Goal: Find specific page/section: Find specific page/section

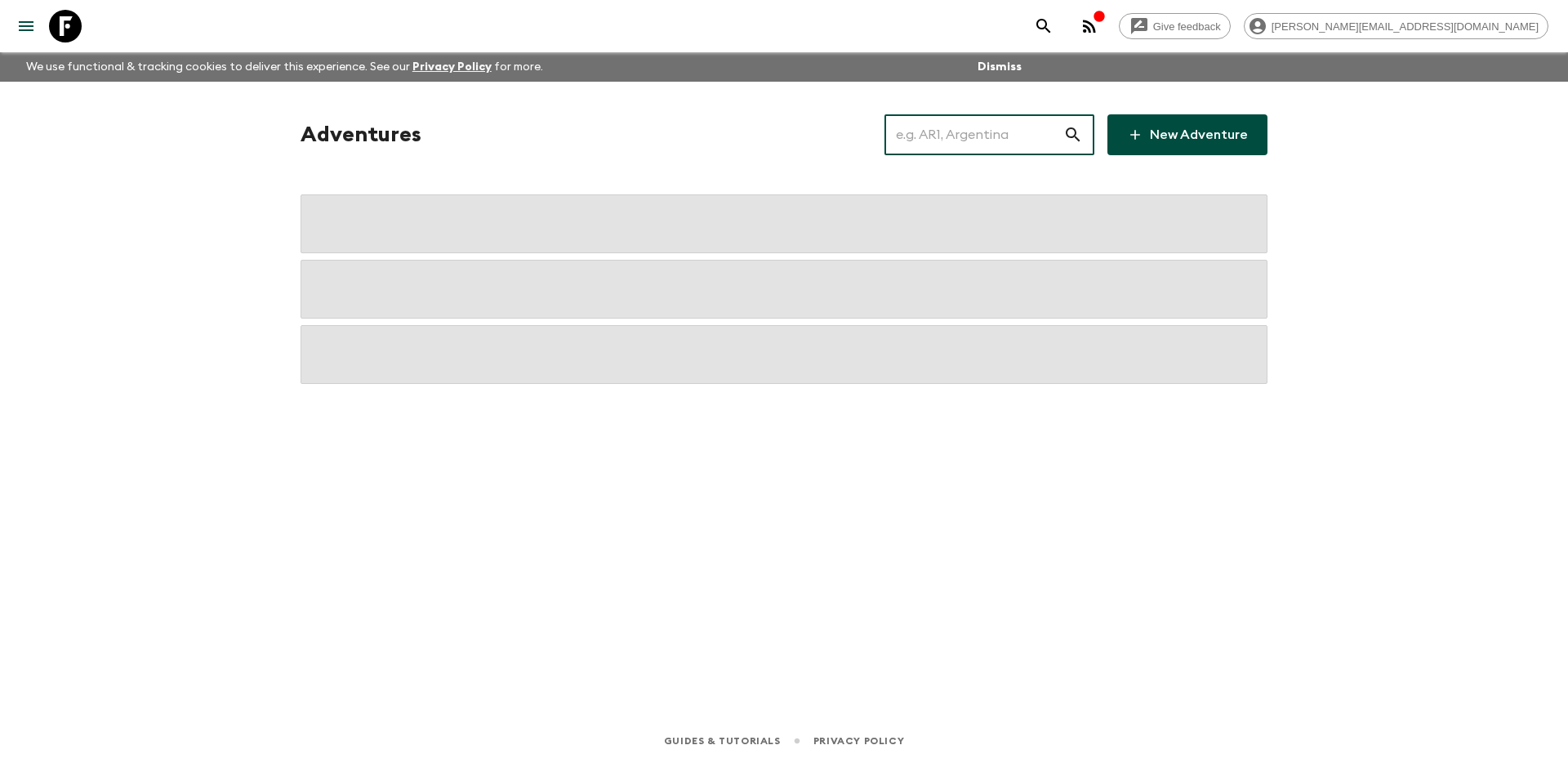
click at [977, 139] on input "text" at bounding box center [974, 134] width 178 height 45
type input "jpb"
click at [707, 140] on div "Adventures jpb ​ New Adventure" at bounding box center [783, 135] width 967 height 41
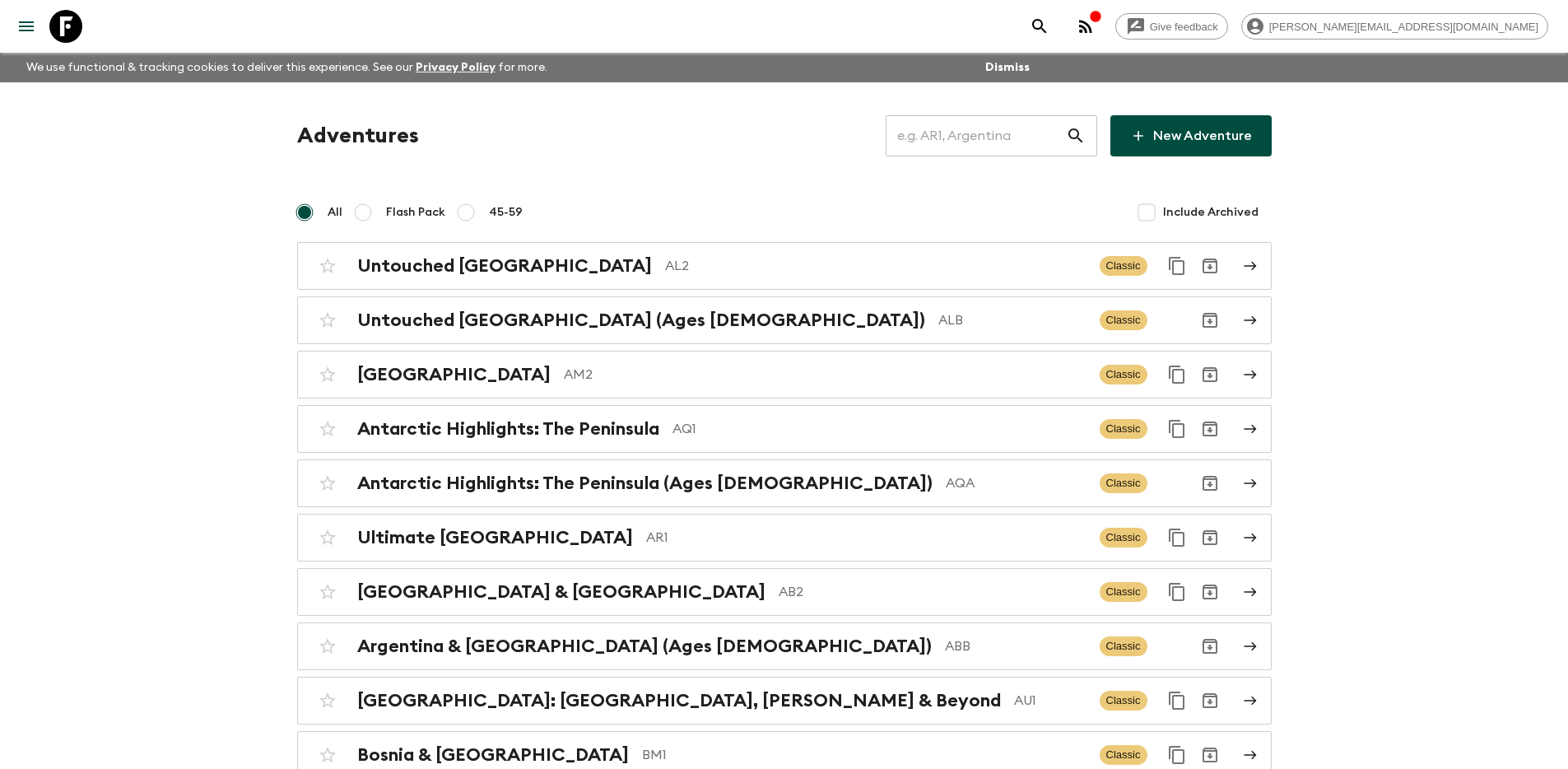
click at [980, 145] on input "text" at bounding box center [976, 135] width 180 height 46
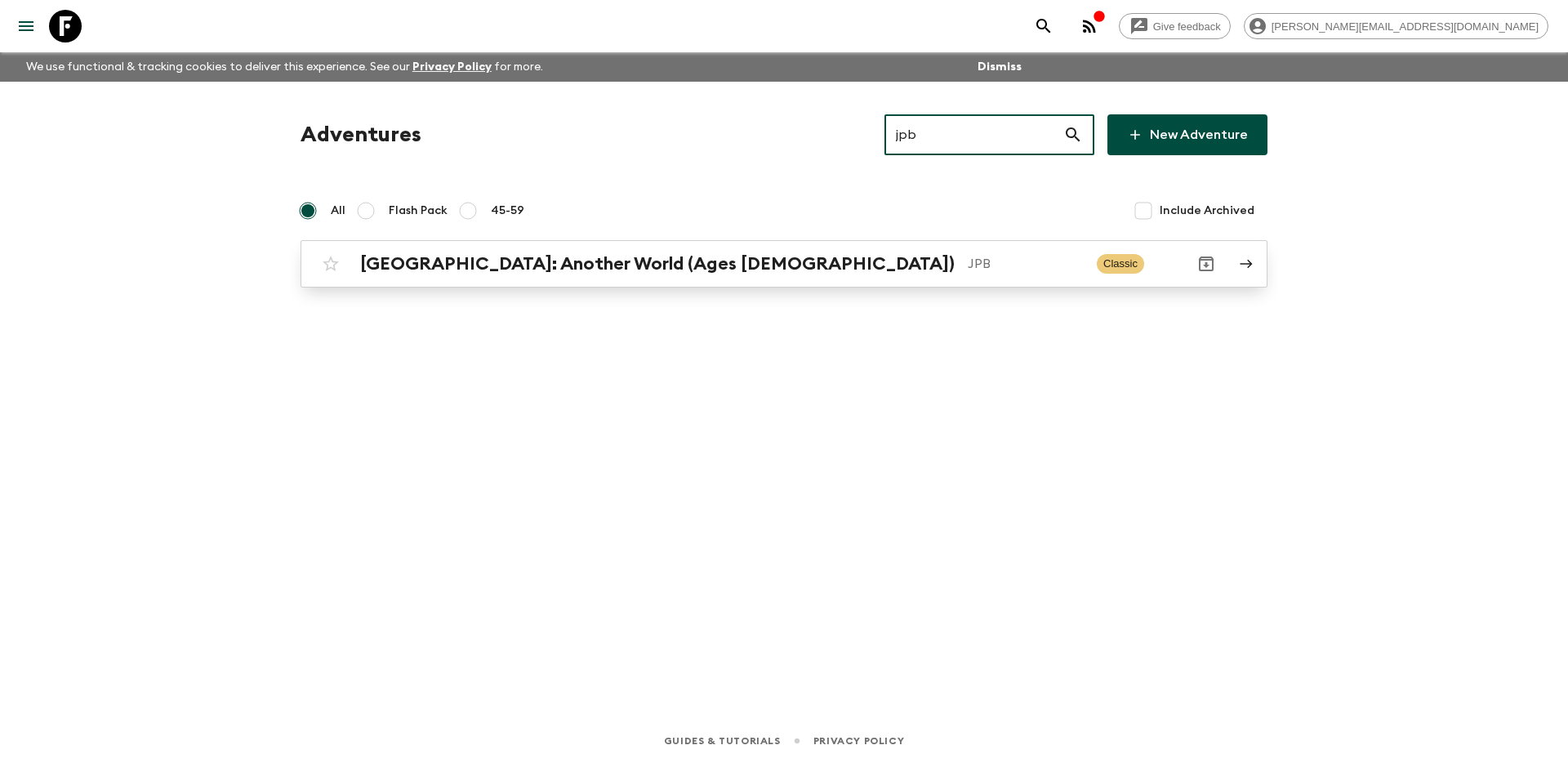
type input "jpb"
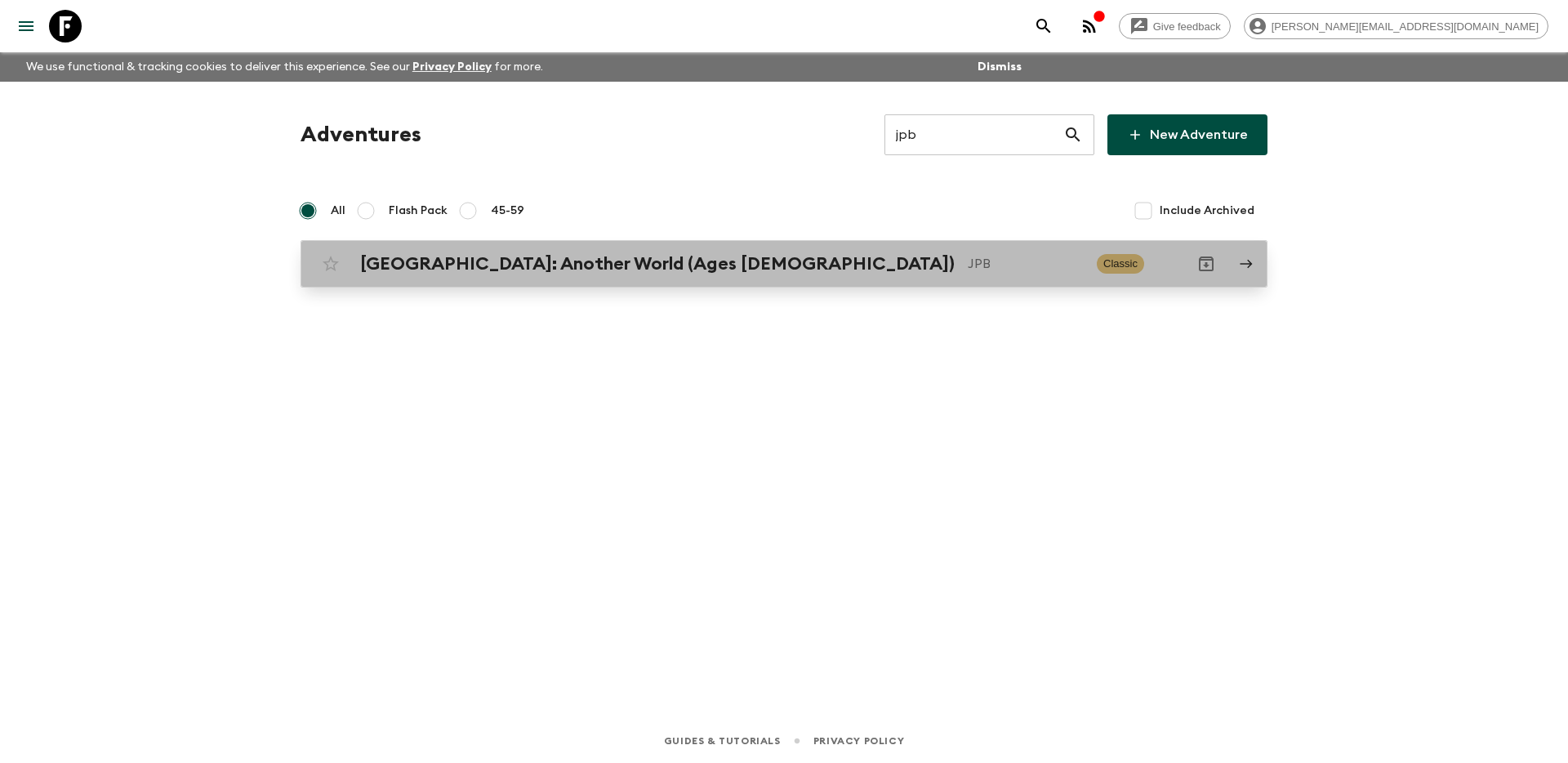
click at [968, 273] on p "JPB" at bounding box center [1025, 263] width 116 height 20
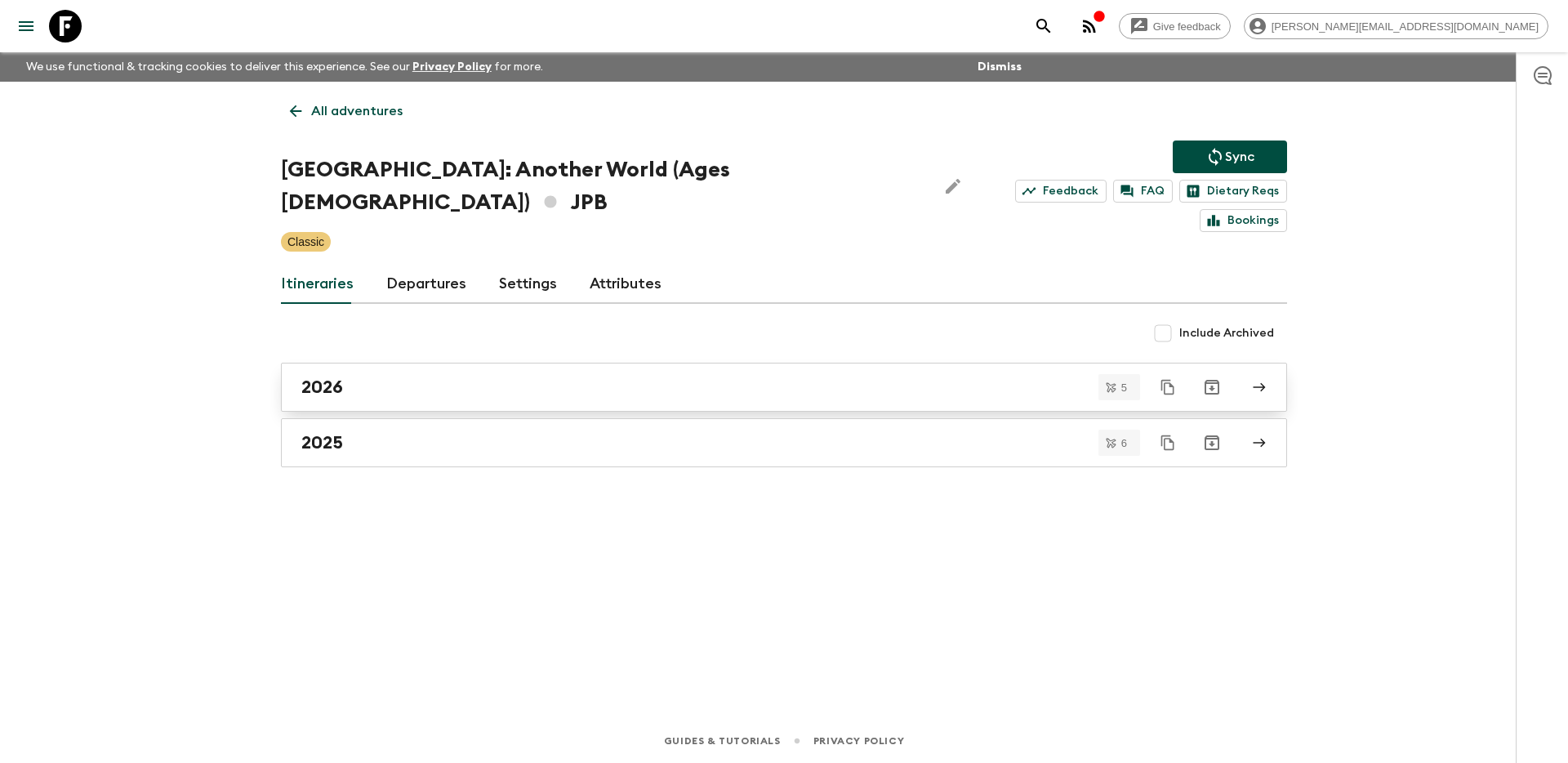
click at [554, 377] on div "2026" at bounding box center [768, 387] width 934 height 21
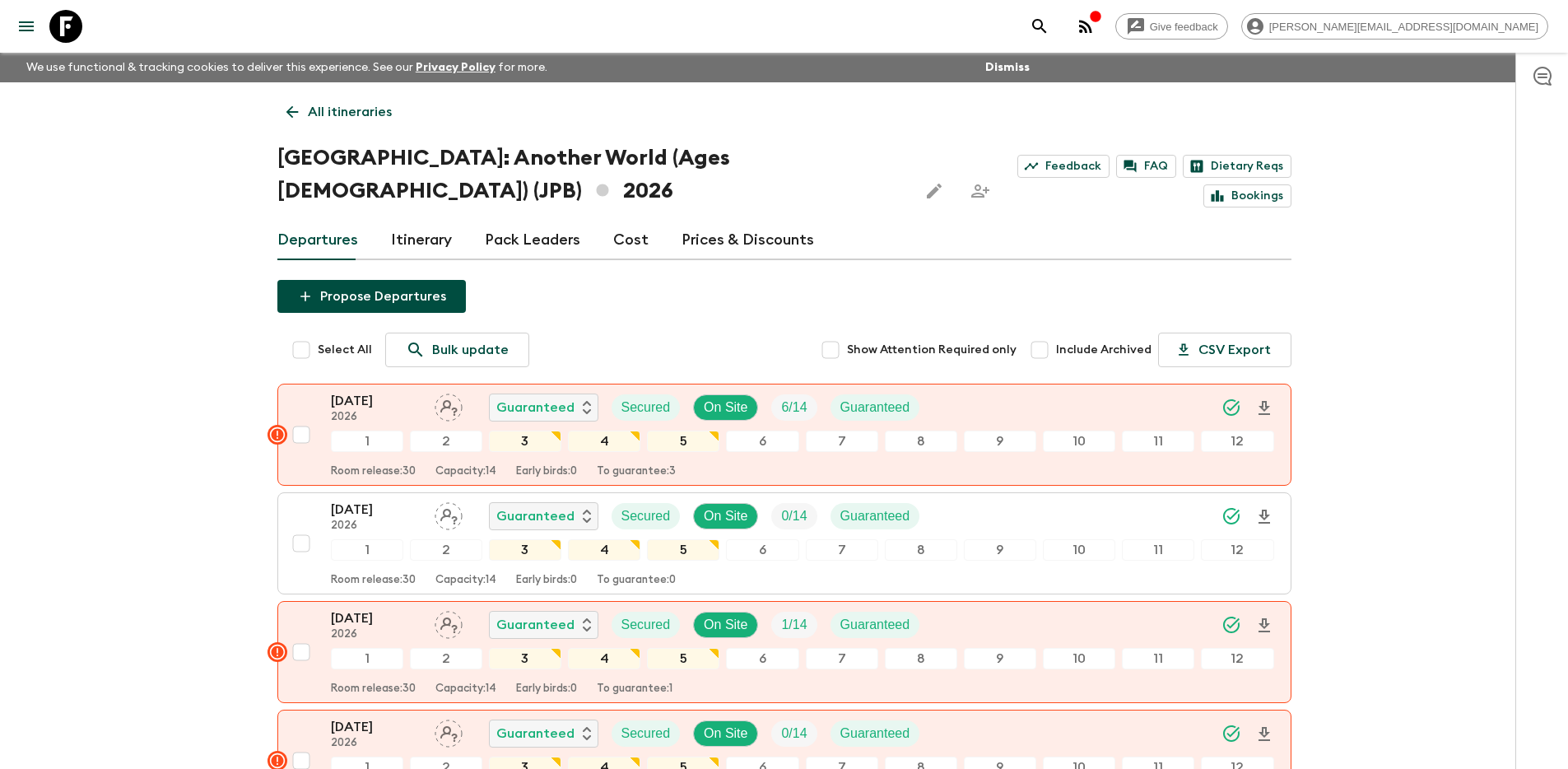
click at [362, 123] on link "All itineraries" at bounding box center [339, 112] width 124 height 33
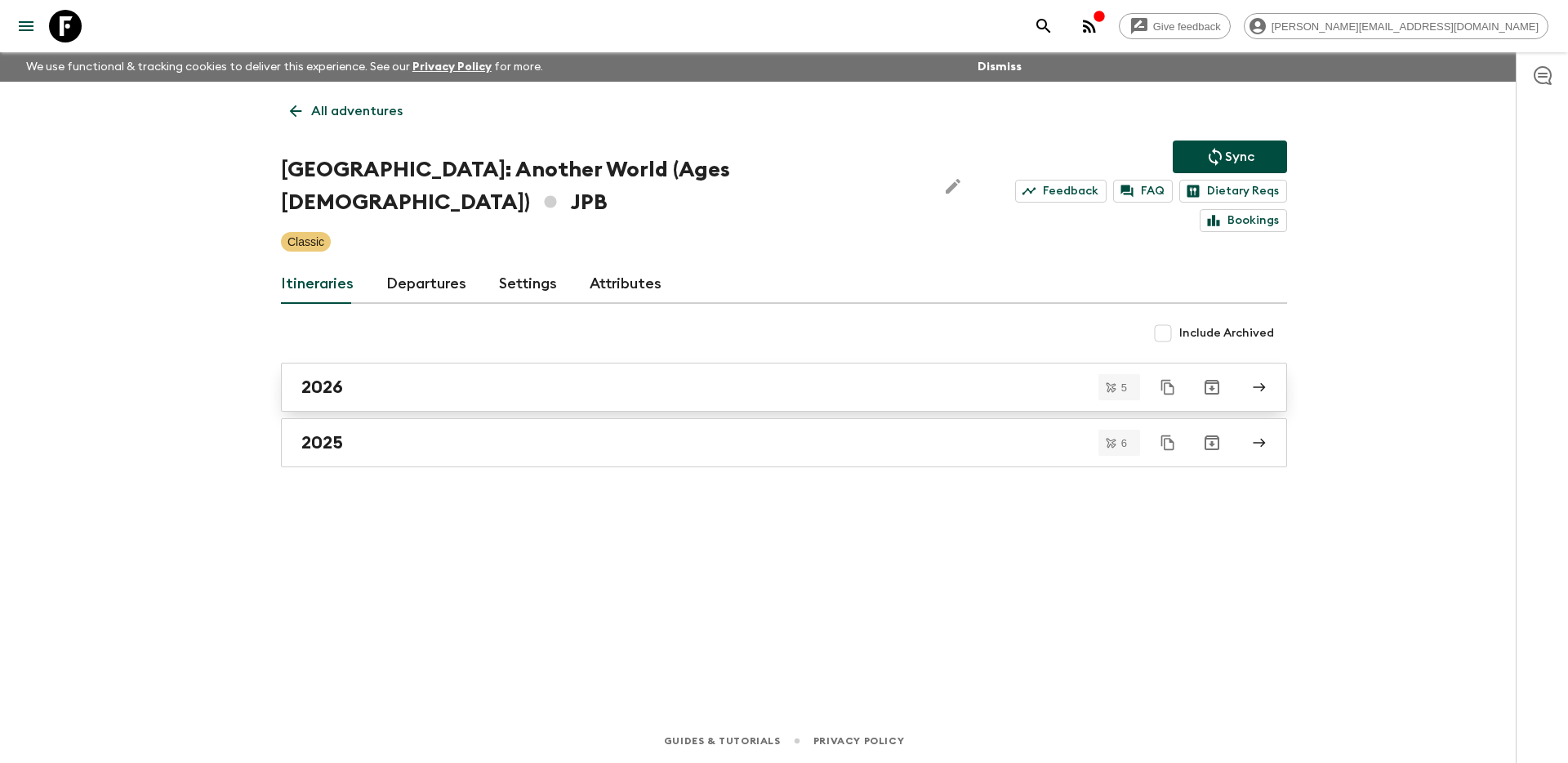
click at [441, 377] on div "2026" at bounding box center [768, 387] width 934 height 21
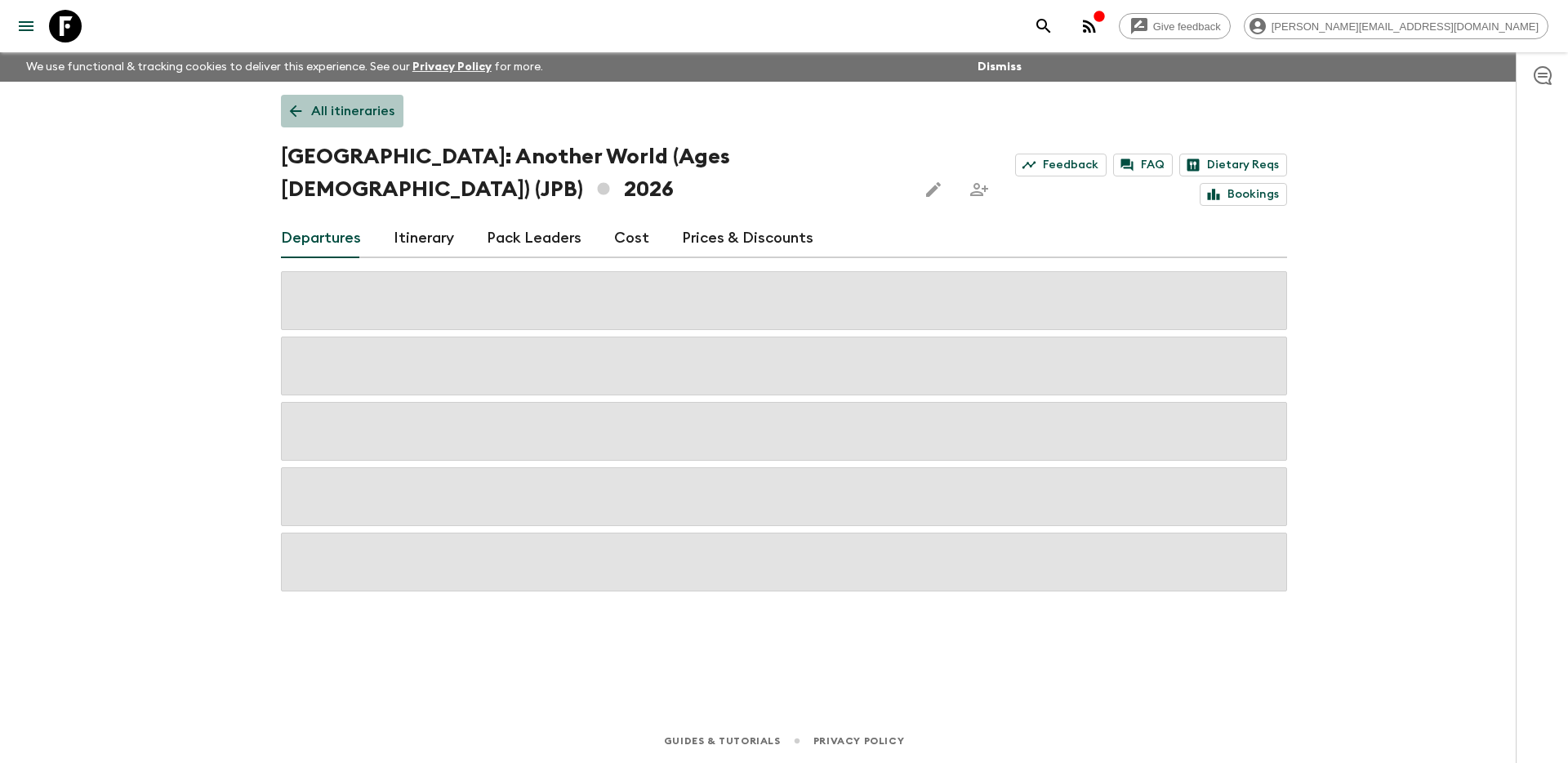
click at [369, 121] on link "All itineraries" at bounding box center [341, 111] width 123 height 33
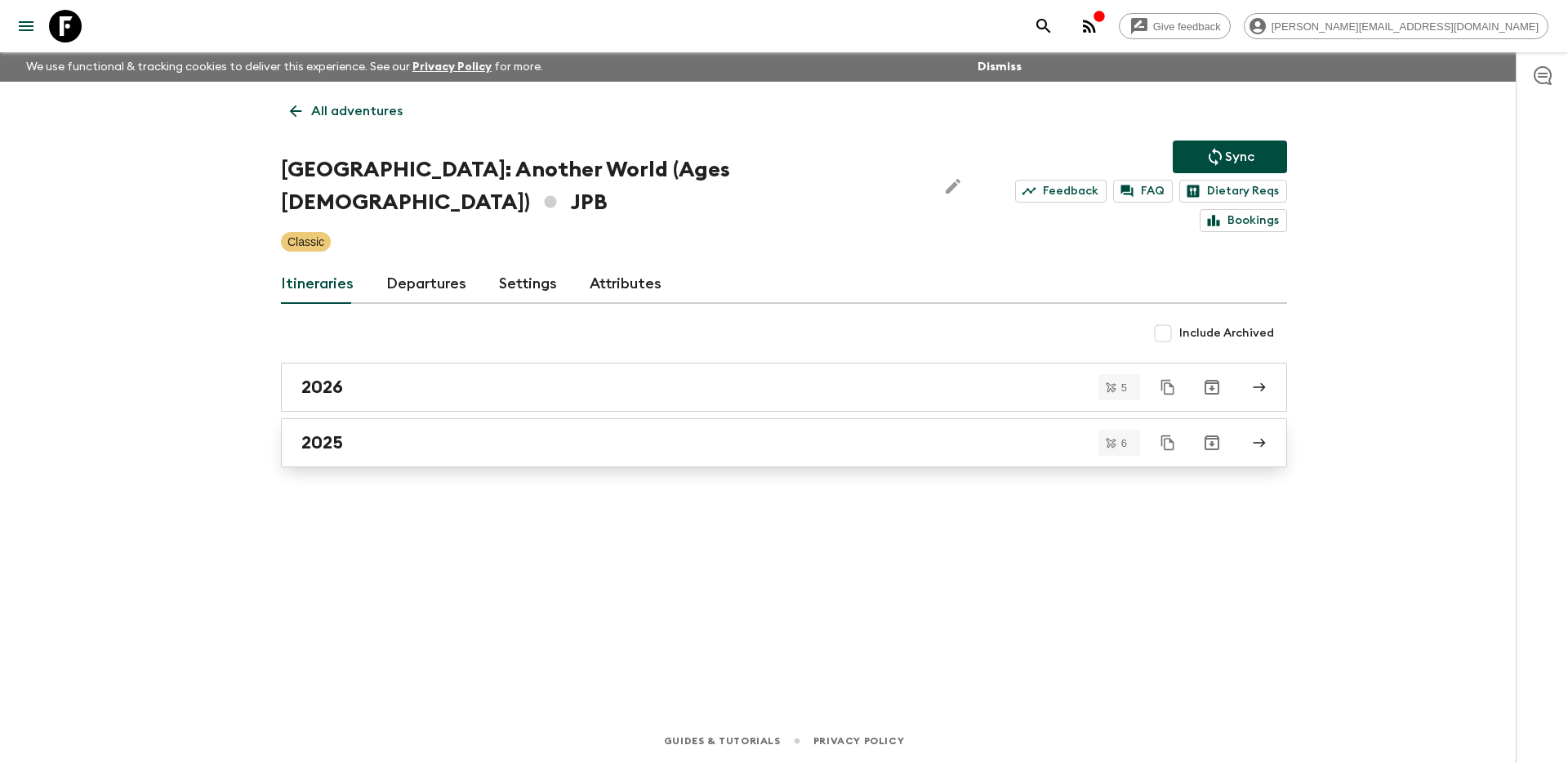
click at [485, 433] on div "2025" at bounding box center [768, 443] width 934 height 21
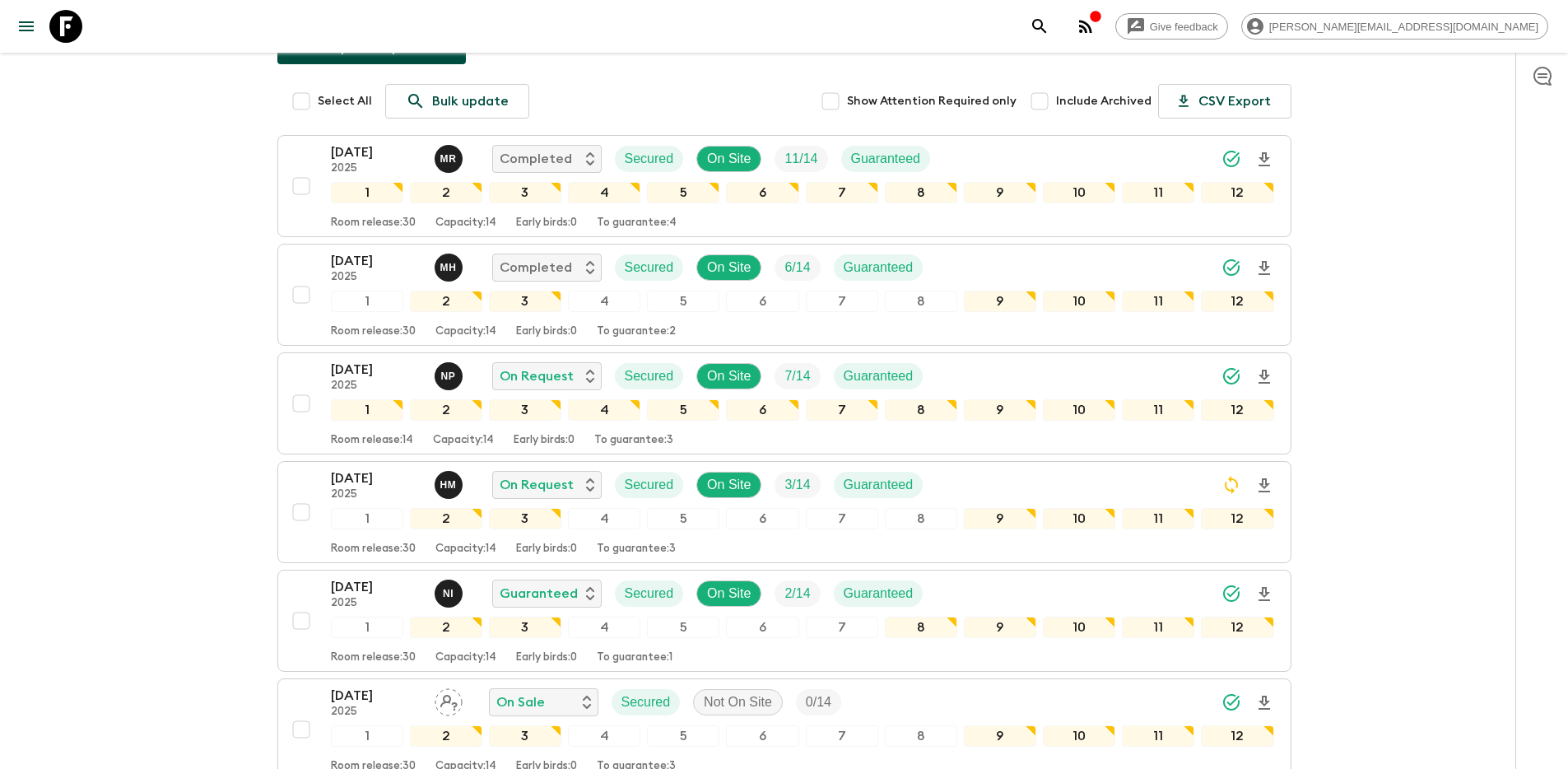
scroll to position [250, 0]
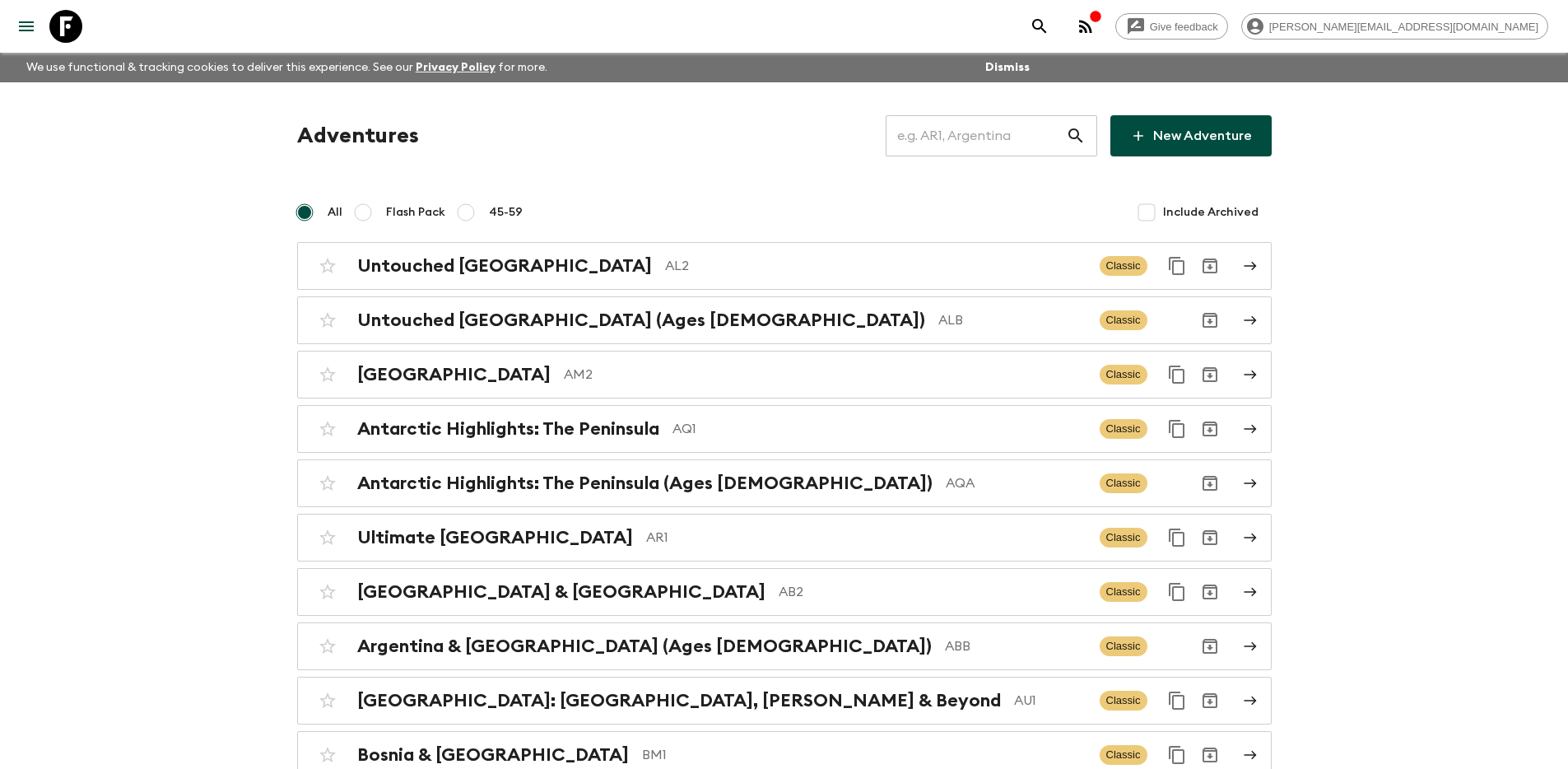
click at [1000, 135] on input "text" at bounding box center [976, 135] width 180 height 46
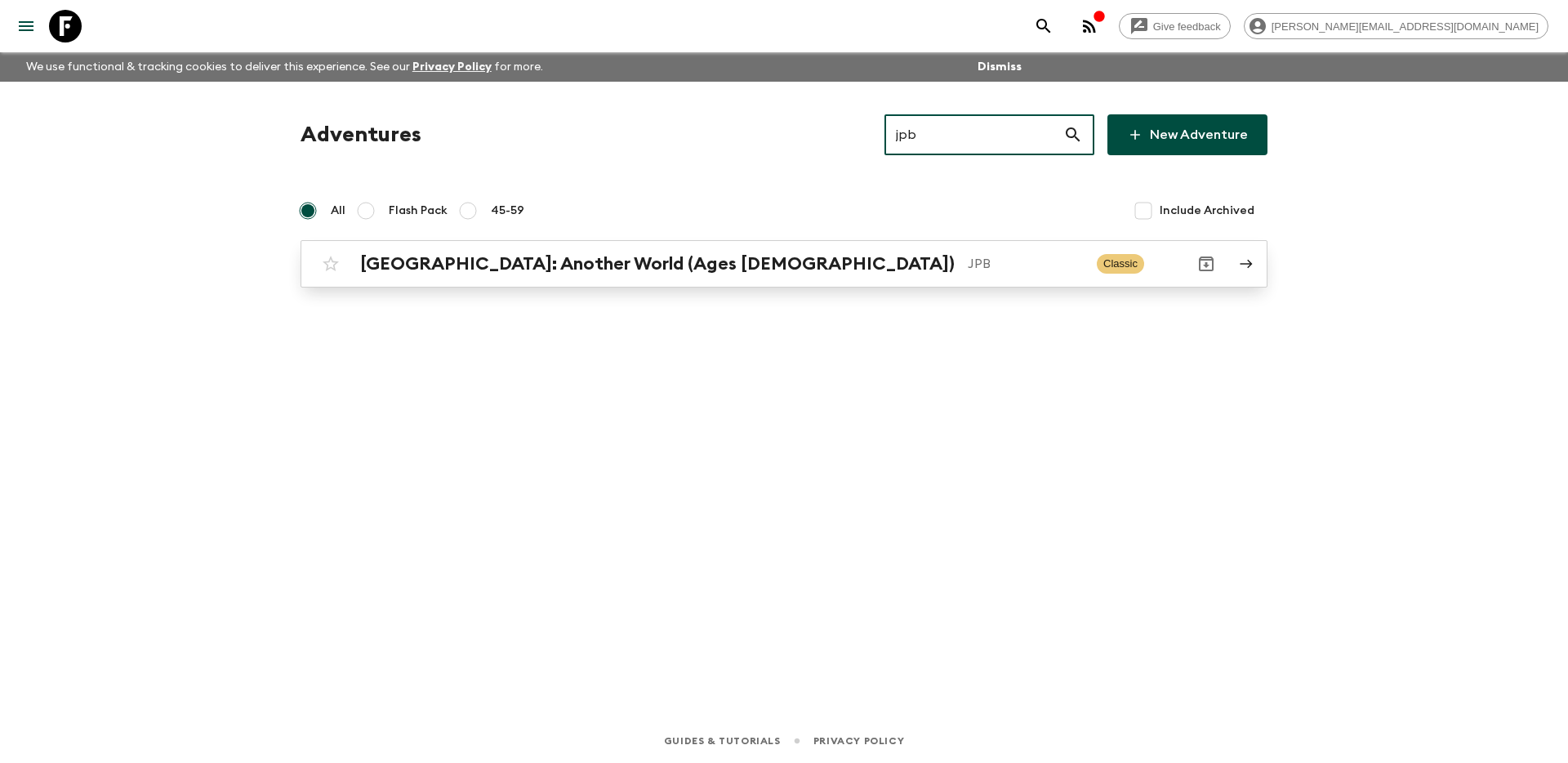
type input "jpb"
click at [968, 258] on p "JPB" at bounding box center [1025, 263] width 116 height 20
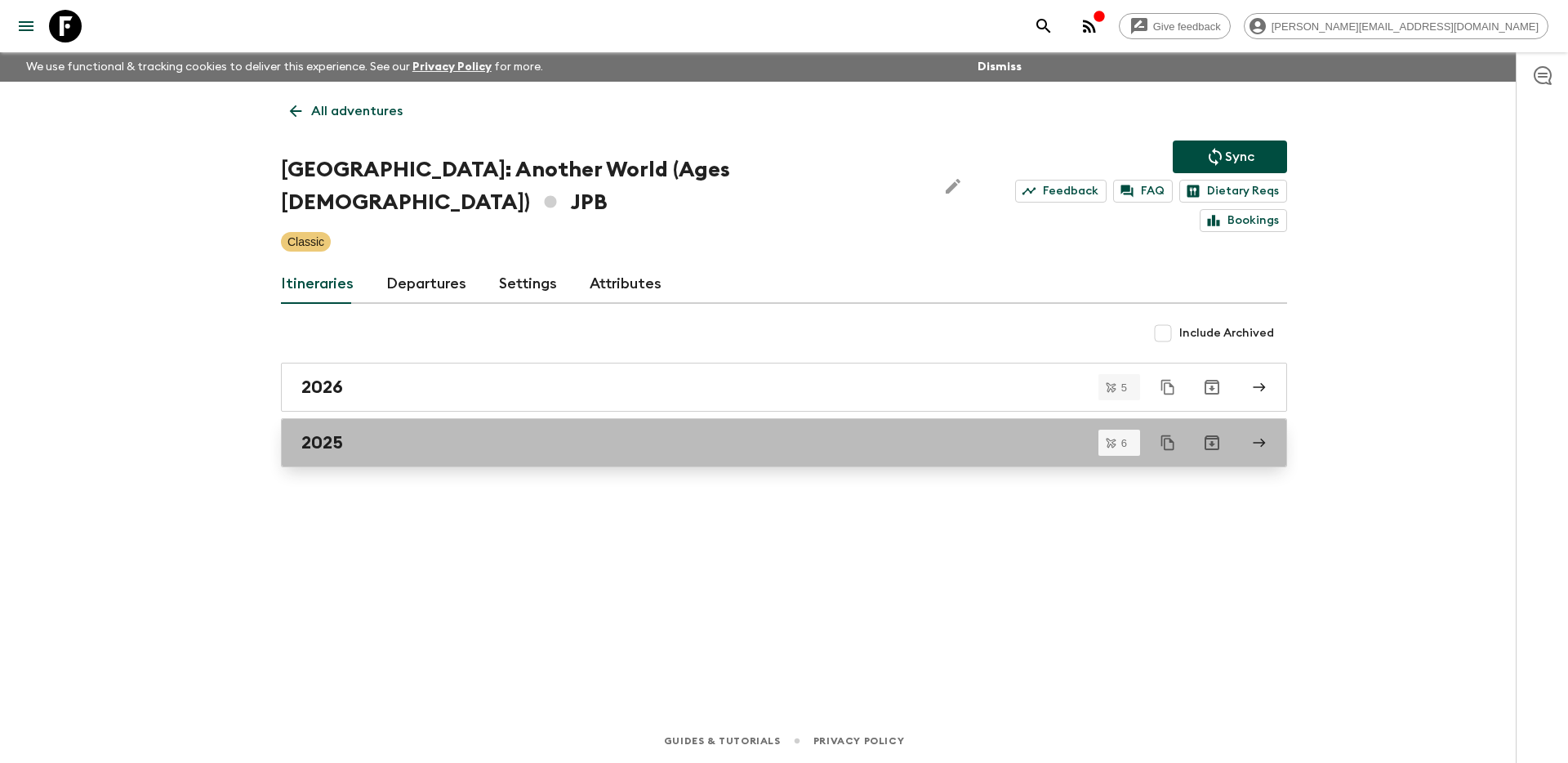
click at [479, 433] on div "2025" at bounding box center [768, 443] width 934 height 21
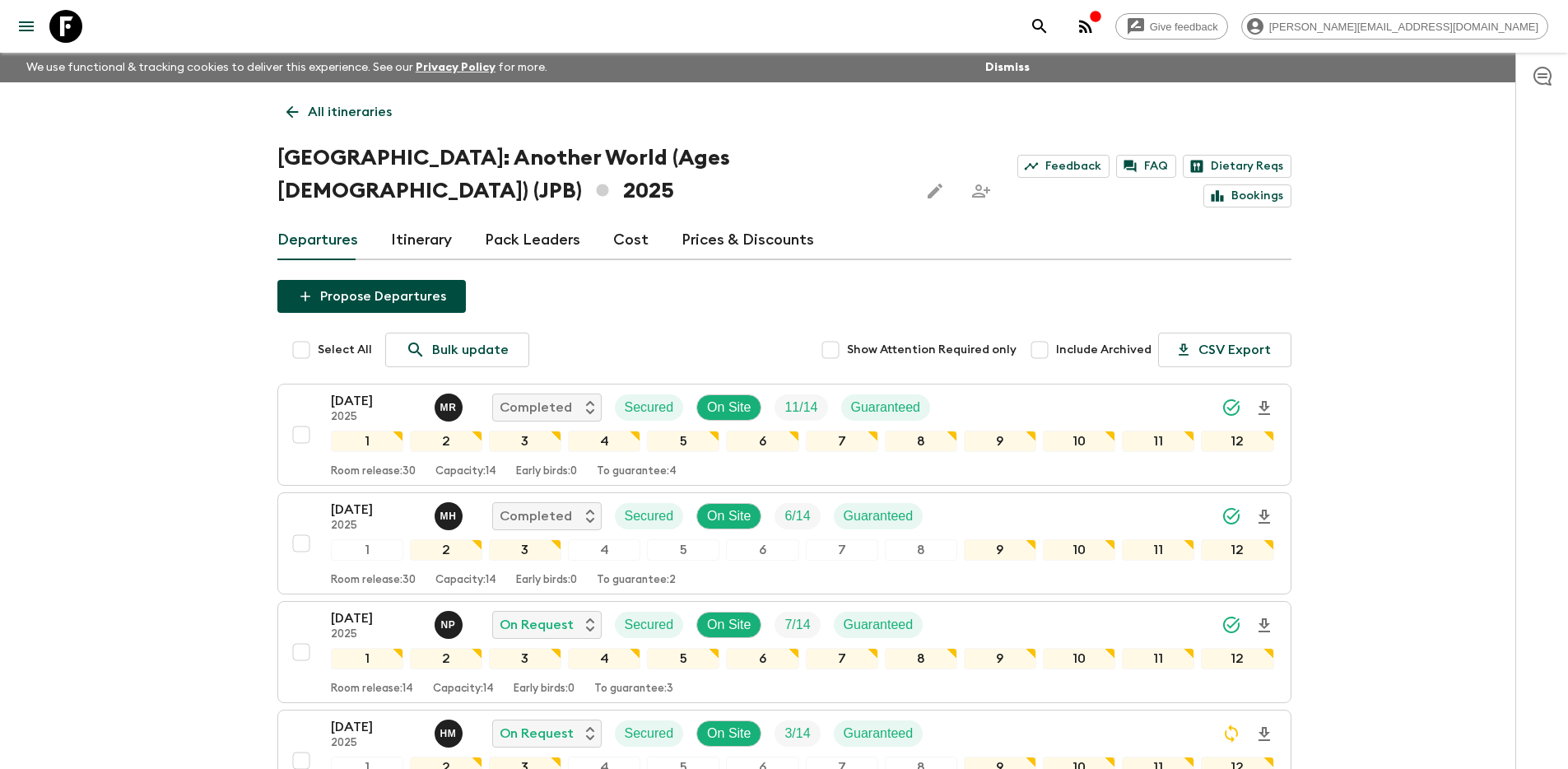
scroll to position [344, 0]
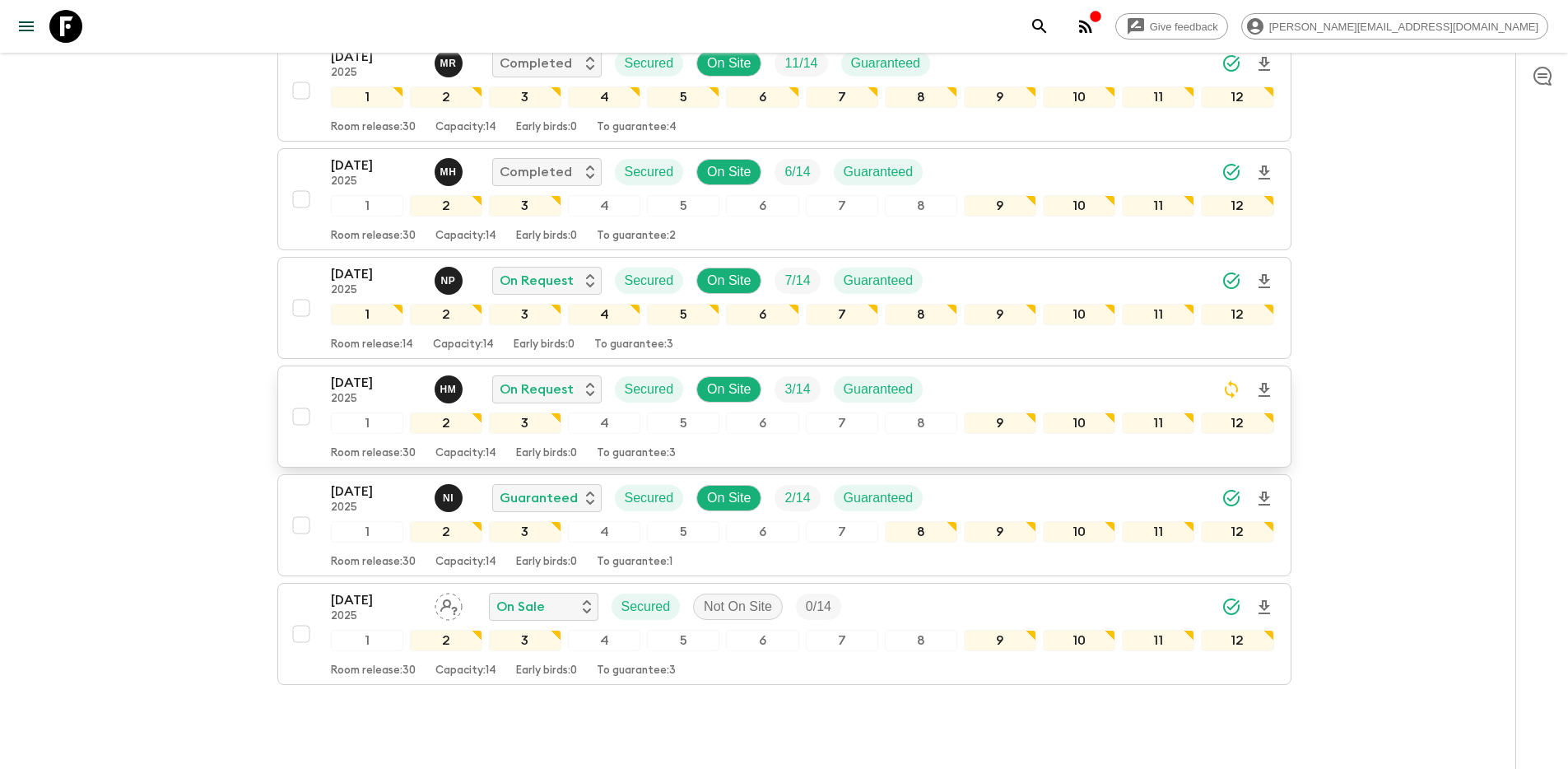
click at [298, 373] on div "[DATE] 2025 H M On Request Secured On Site 3 / 14 Guaranteed 1 2 3 4 5 6 7 8 9 …" at bounding box center [779, 416] width 989 height 87
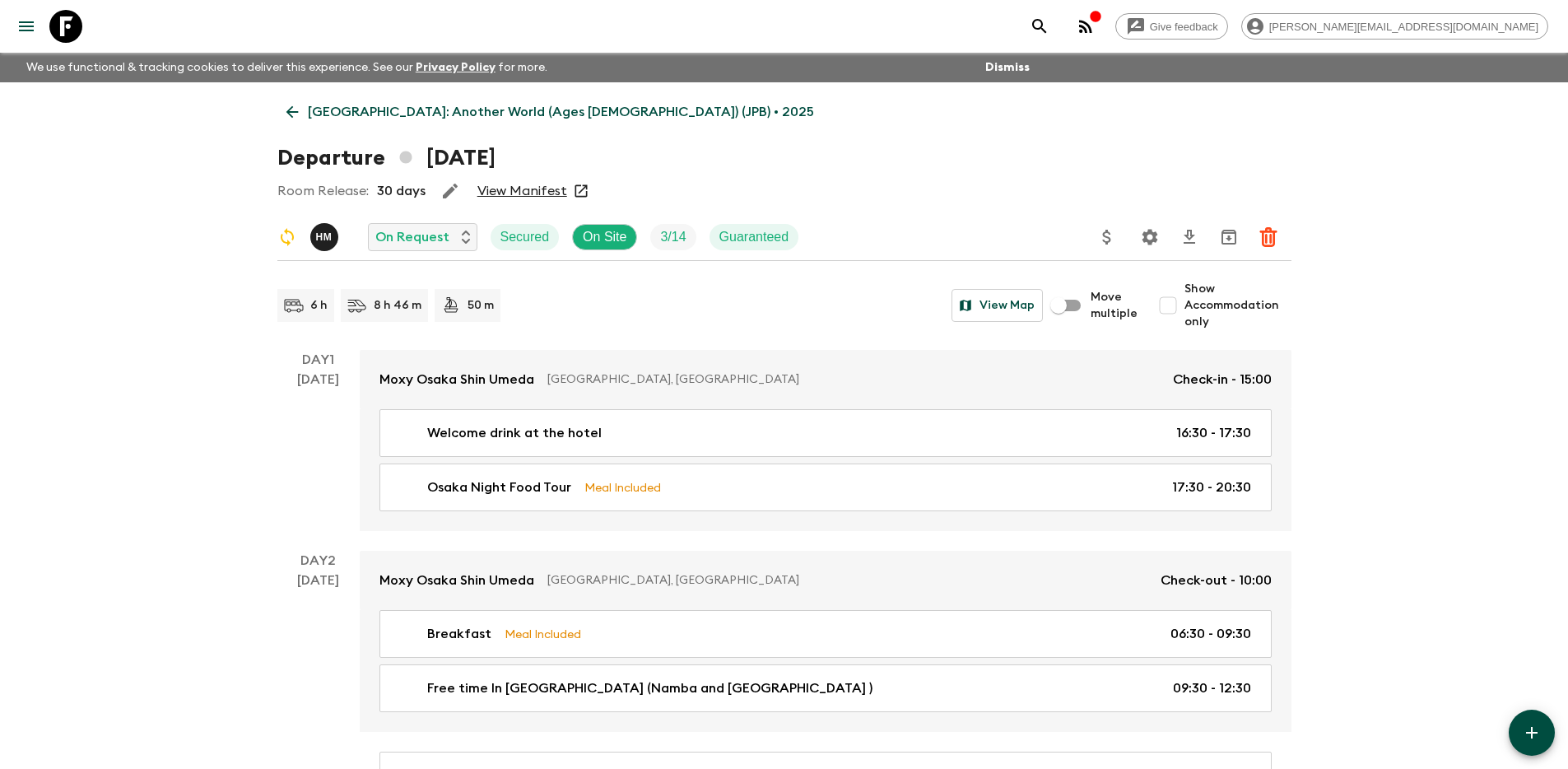
click at [512, 194] on link "View Manifest" at bounding box center [522, 190] width 90 height 16
